Goal: Transaction & Acquisition: Purchase product/service

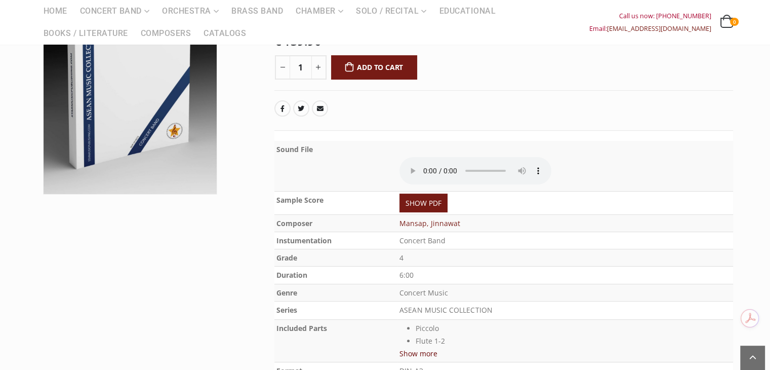
scroll to position [176, 0]
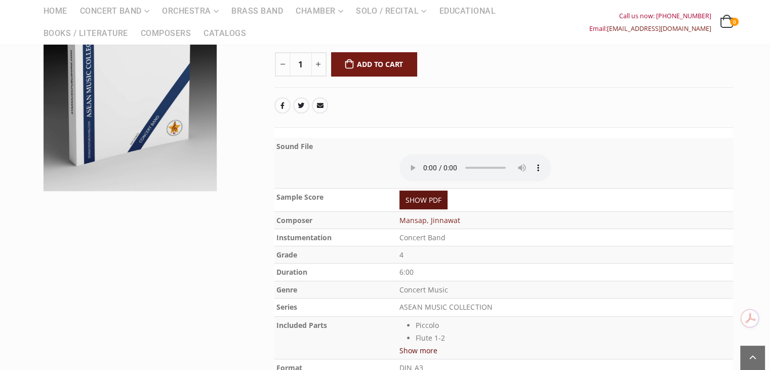
click at [440, 199] on link "SHOW PDF" at bounding box center [423, 199] width 48 height 19
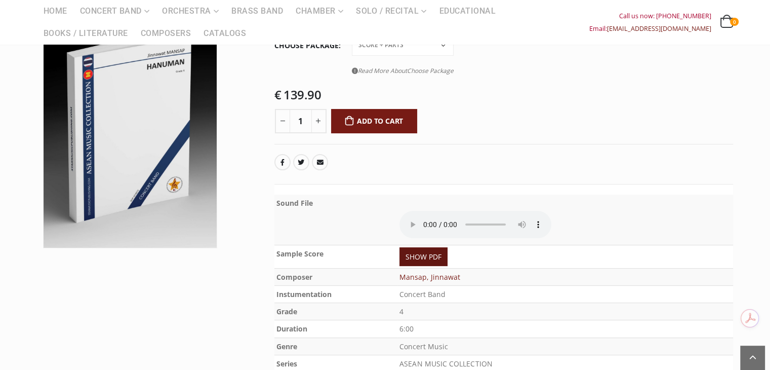
scroll to position [42, 0]
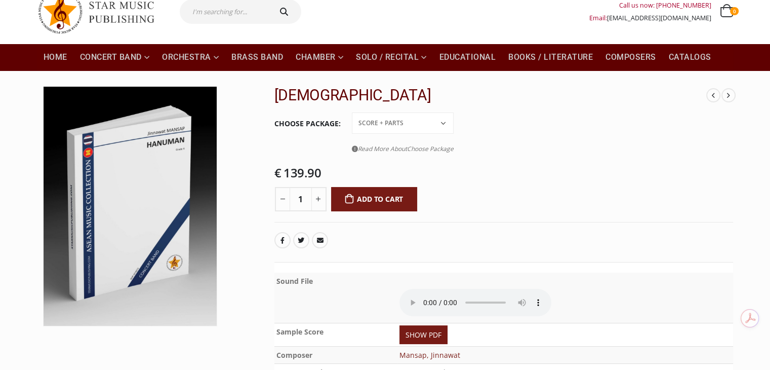
click at [439, 123] on select "Conductor Score PDF File Score + Parts Score + Parts + PDF File" at bounding box center [403, 122] width 102 height 21
click at [352, 112] on select "Conductor Score PDF File Score + Parts Score + Parts + PDF File" at bounding box center [403, 122] width 102 height 21
click at [420, 120] on select "Conductor Score PDF File Score + Parts Score + Parts + PDF File" at bounding box center [403, 122] width 102 height 21
click at [352, 112] on select "Conductor Score PDF File Score + Parts Score + Parts + PDF File" at bounding box center [403, 122] width 102 height 21
click at [430, 123] on select "Conductor Score PDF File Score + Parts Score + Parts + PDF File" at bounding box center [403, 122] width 102 height 21
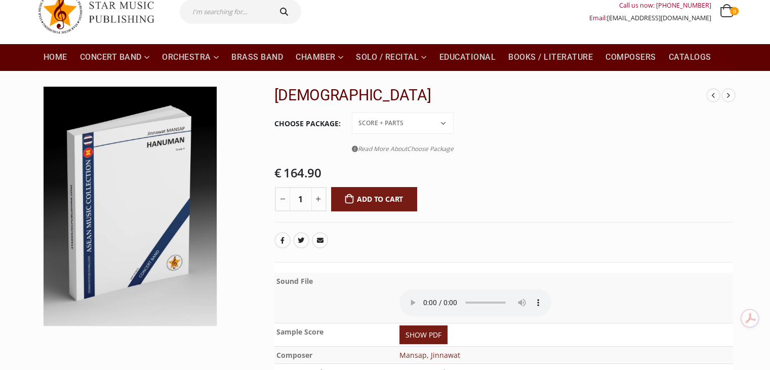
click at [352, 112] on select "Conductor Score PDF File Score + Parts Score + Parts + PDF File" at bounding box center [403, 122] width 102 height 21
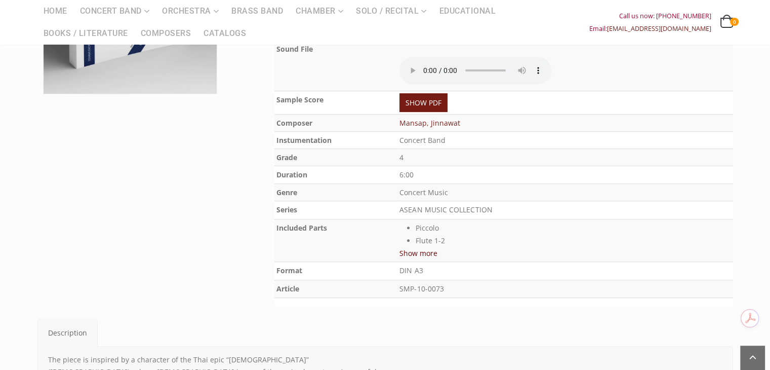
scroll to position [65, 0]
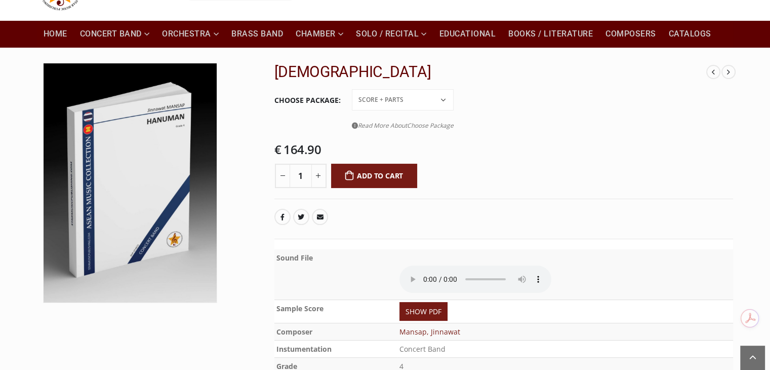
click at [275, 148] on span "€" at bounding box center [277, 149] width 7 height 17
click at [444, 99] on select "Conductor Score PDF File Score + Parts Score + Parts + PDF File" at bounding box center [403, 99] width 102 height 21
select select "set-price"
click at [352, 89] on select "Conductor Score PDF File Score + Parts Score + Parts + PDF File" at bounding box center [403, 99] width 102 height 21
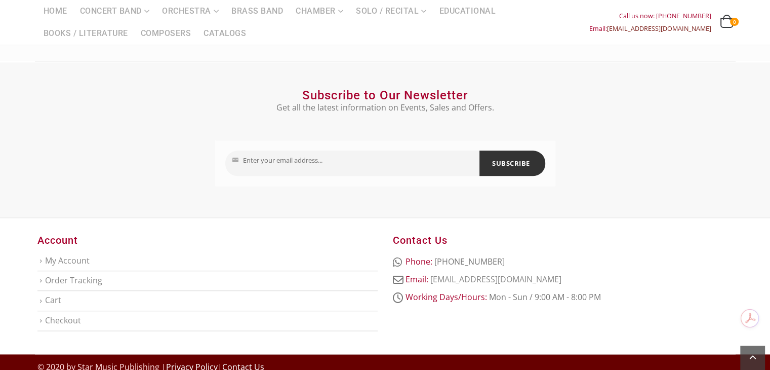
scroll to position [1129, 0]
